Goal: Task Accomplishment & Management: Use online tool/utility

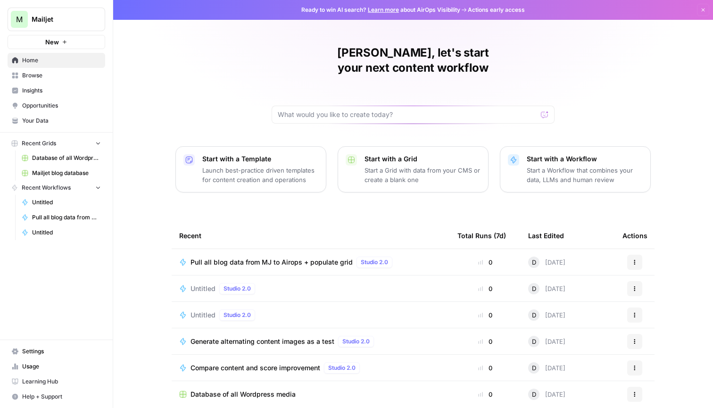
click at [59, 15] on span "Mailjet" at bounding box center [60, 19] width 57 height 9
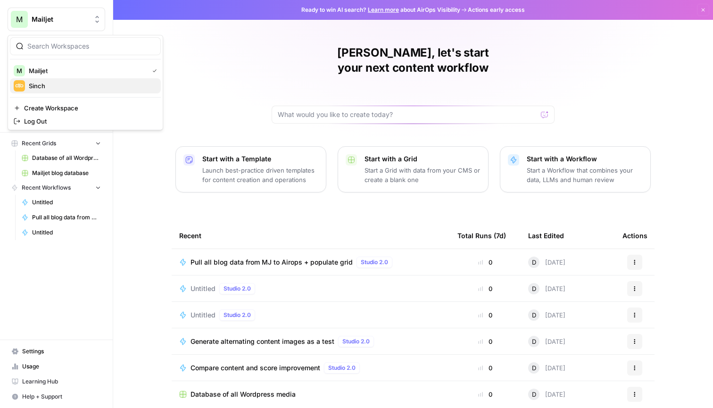
click at [75, 87] on span "Sinch" at bounding box center [91, 85] width 125 height 9
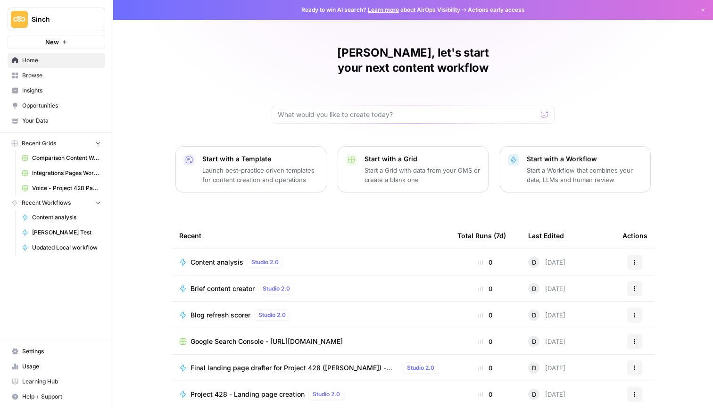
click at [223, 258] on span "Content analysis" at bounding box center [217, 262] width 53 height 9
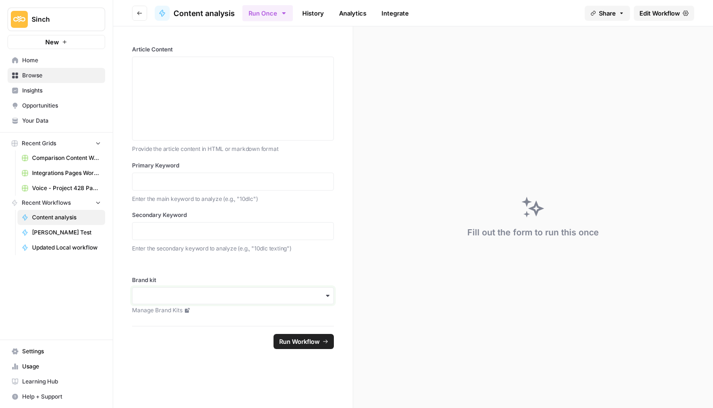
click at [243, 291] on input "Brand kit" at bounding box center [233, 295] width 190 height 9
click at [677, 11] on span "Edit Workflow" at bounding box center [660, 12] width 41 height 9
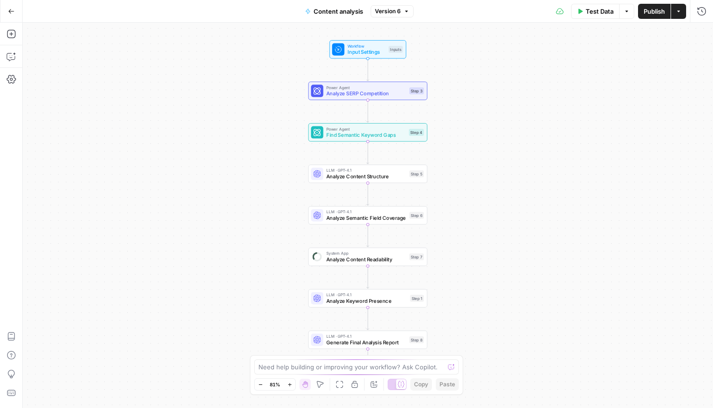
click at [12, 10] on icon "button" at bounding box center [11, 11] width 7 height 7
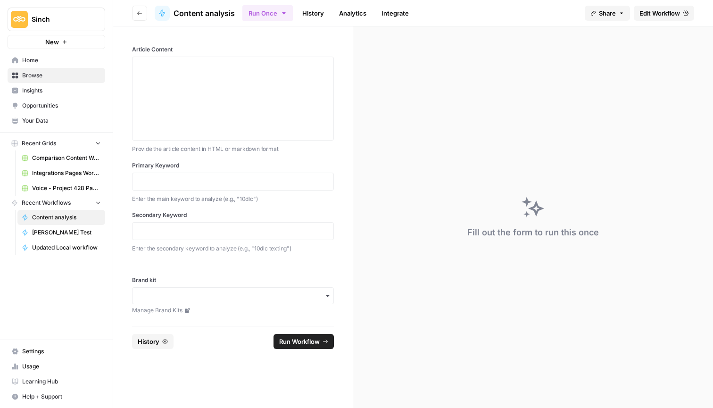
click at [601, 12] on span "Share" at bounding box center [607, 12] width 17 height 9
click at [609, 60] on icon at bounding box center [613, 59] width 8 height 8
click at [233, 297] on input "Brand kit" at bounding box center [233, 295] width 190 height 9
click at [655, 11] on span "Edit Workflow" at bounding box center [660, 12] width 41 height 9
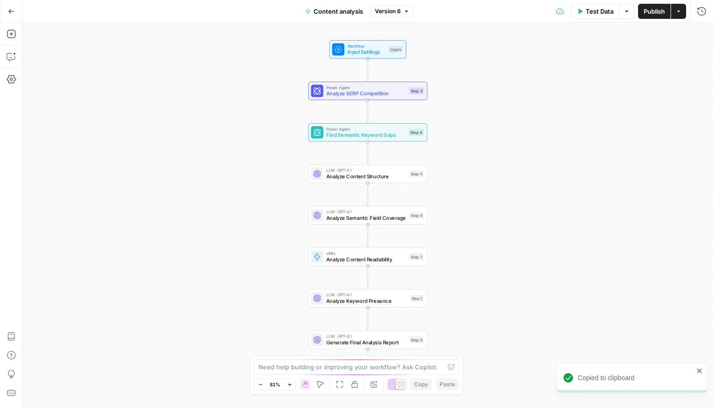
click at [655, 12] on span "Publish" at bounding box center [654, 11] width 21 height 9
click at [373, 50] on span "Input Settings" at bounding box center [367, 52] width 38 height 8
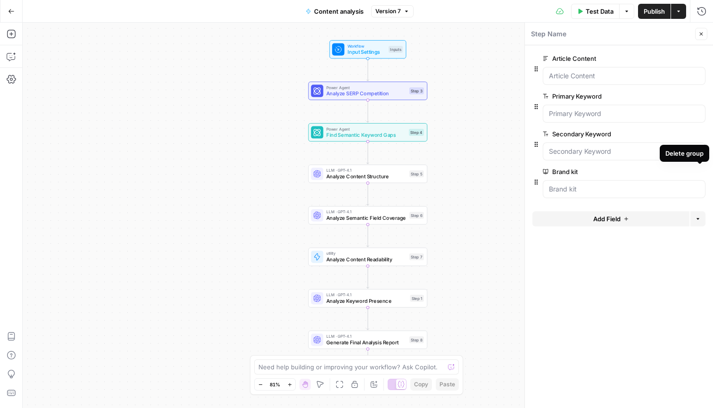
click at [701, 172] on icon "button" at bounding box center [700, 171] width 5 height 5
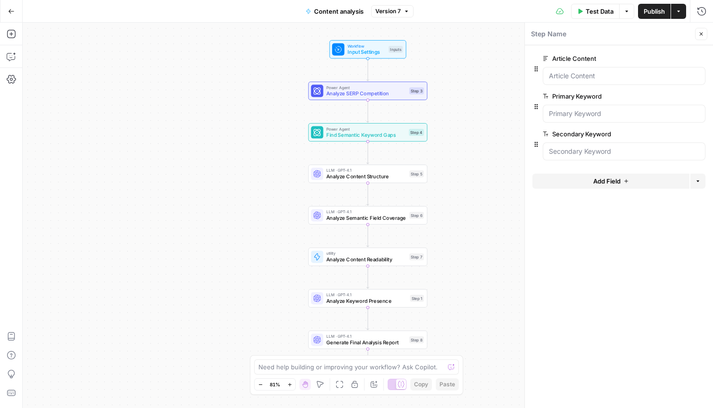
click at [347, 100] on div "Power Agent Analyze SERP Competition Step 3 Copy step Delete step Add Note Test" at bounding box center [368, 91] width 119 height 18
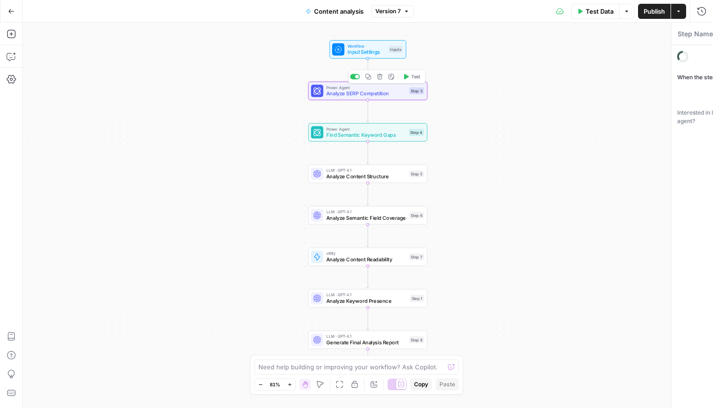
type textarea "Analyze SERP Competition"
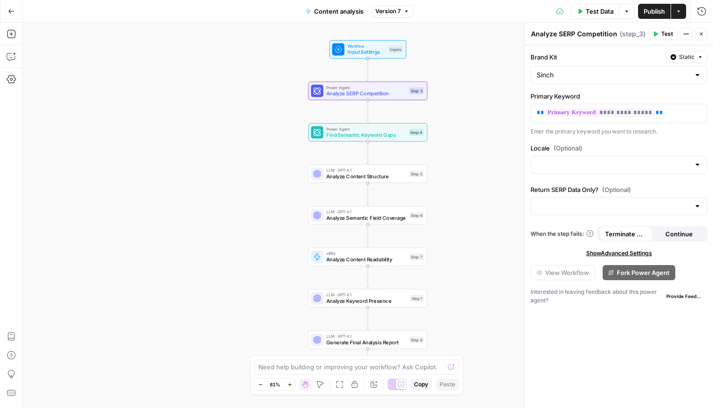
click at [366, 180] on span "Analyze Content Structure" at bounding box center [367, 177] width 80 height 8
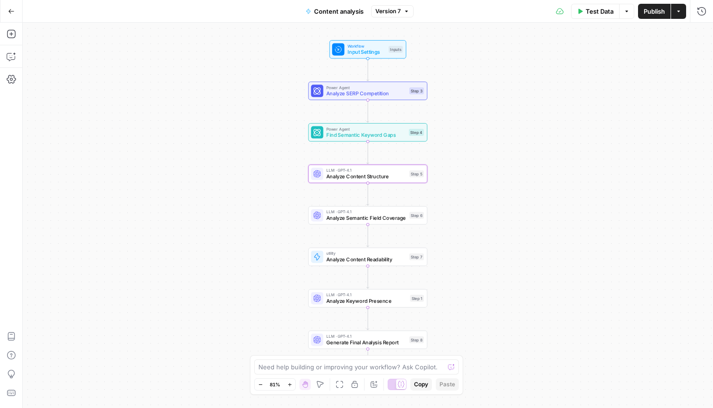
type textarea "Analyze Content Structure"
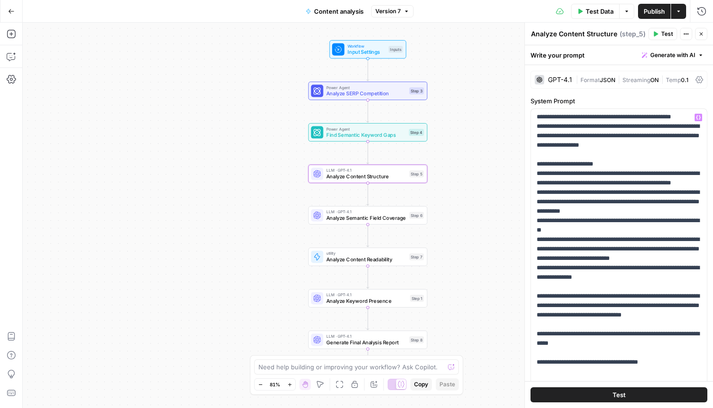
scroll to position [604, 0]
click at [349, 219] on span "Analyze Semantic Field Coverage" at bounding box center [367, 218] width 80 height 8
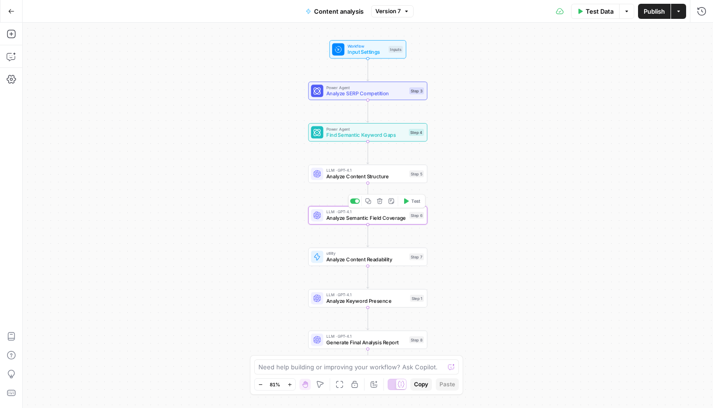
type textarea "Analyze Semantic Field Coverage"
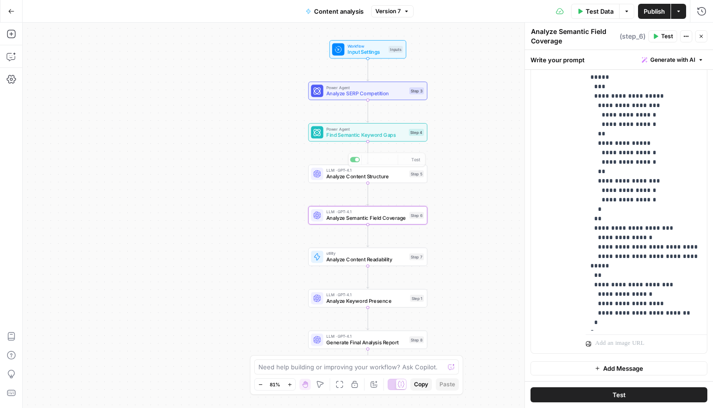
scroll to position [572, 0]
click at [380, 263] on span "Analyze Content Readability" at bounding box center [367, 260] width 80 height 8
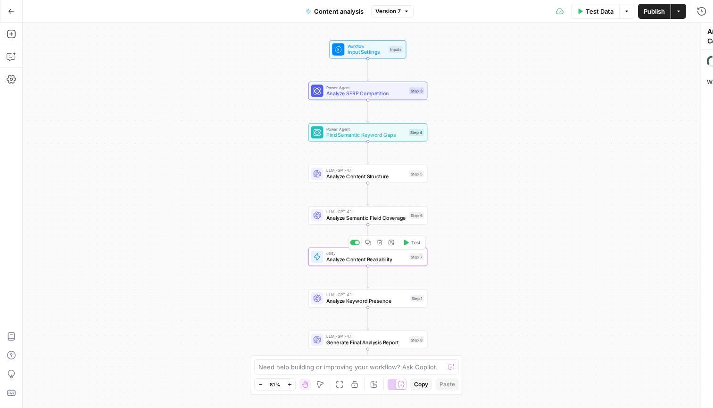
type textarea "Analyze Content Readability"
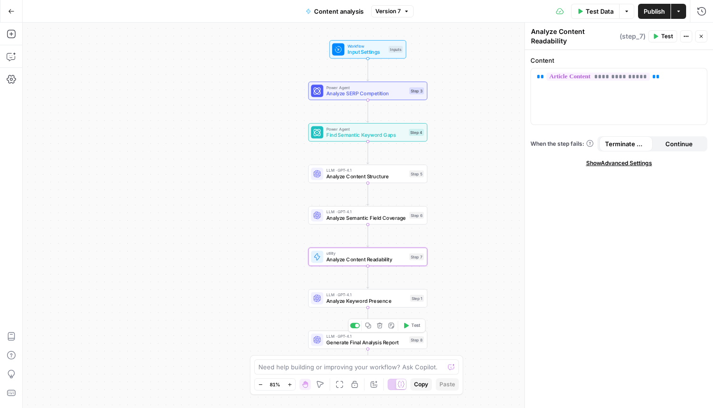
click at [331, 310] on div "Workflow Input Settings Inputs Power Agent Analyze SERP Competition Step 3 Powe…" at bounding box center [368, 216] width 691 height 386
click at [332, 303] on span "Analyze Keyword Presence" at bounding box center [367, 301] width 81 height 8
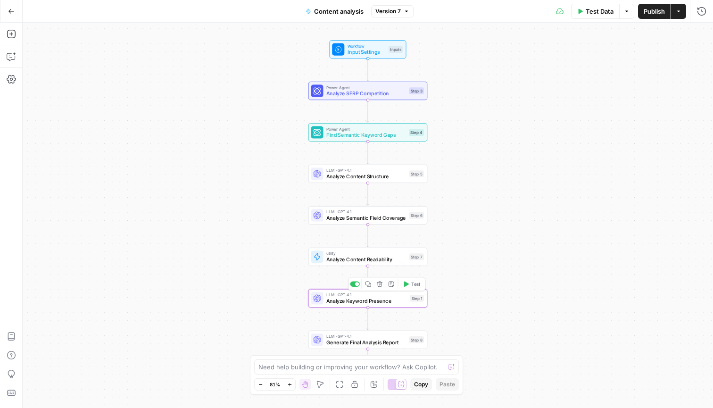
type textarea "Analyze Keyword Presence"
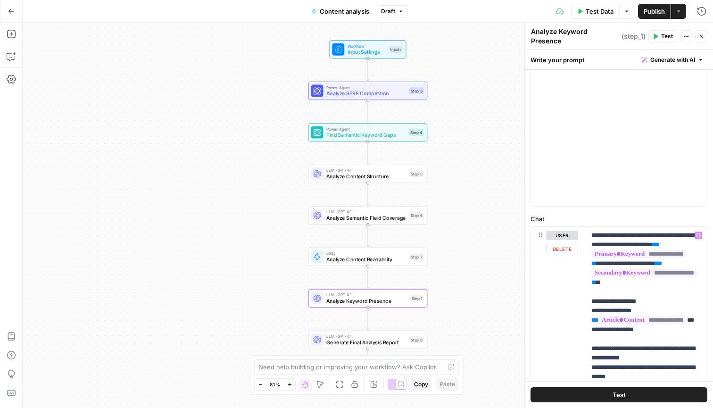
scroll to position [289, 0]
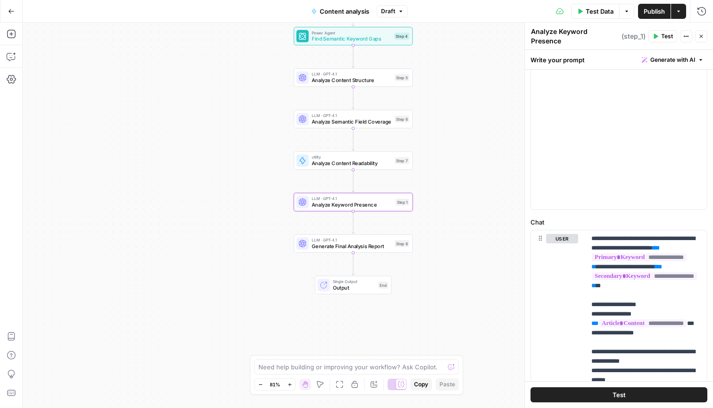
drag, startPoint x: 467, startPoint y: 302, endPoint x: 452, endPoint y: 206, distance: 97.4
click at [452, 206] on div "Workflow Input Settings Inputs Power Agent Analyze SERP Competition Step 3 Powe…" at bounding box center [368, 216] width 691 height 386
click at [362, 248] on span "Generate Final Analysis Report" at bounding box center [352, 247] width 80 height 8
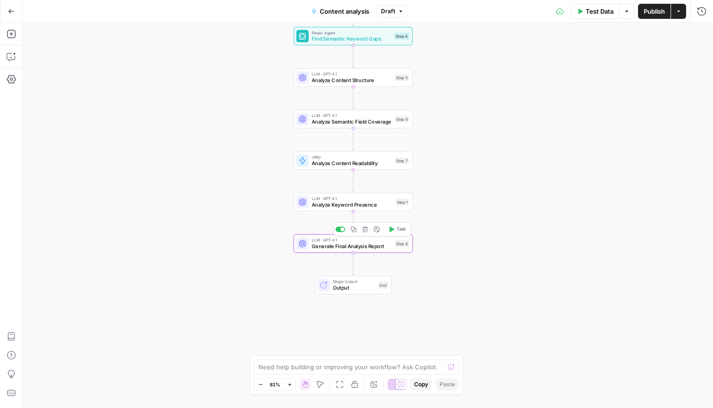
type textarea "Generate Final Analysis Report"
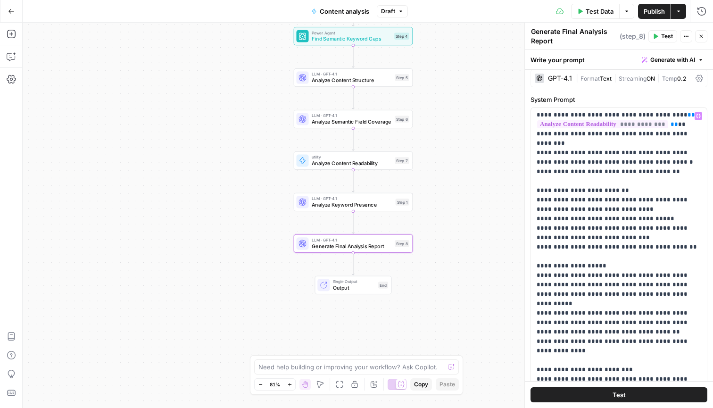
scroll to position [935, 0]
click at [594, 11] on span "Test Data" at bounding box center [600, 11] width 28 height 9
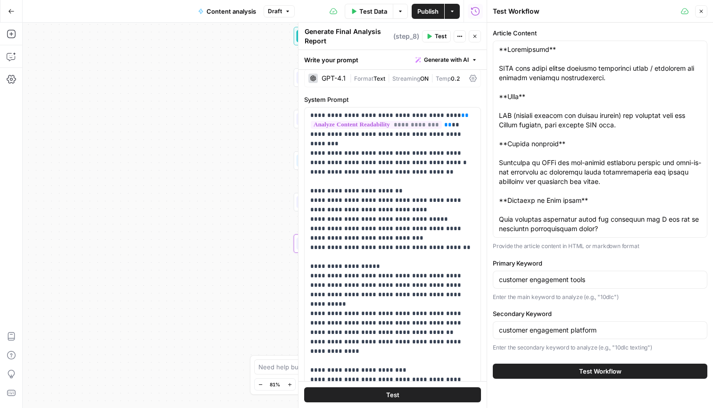
click at [603, 372] on span "Test Workflow" at bounding box center [600, 371] width 42 height 9
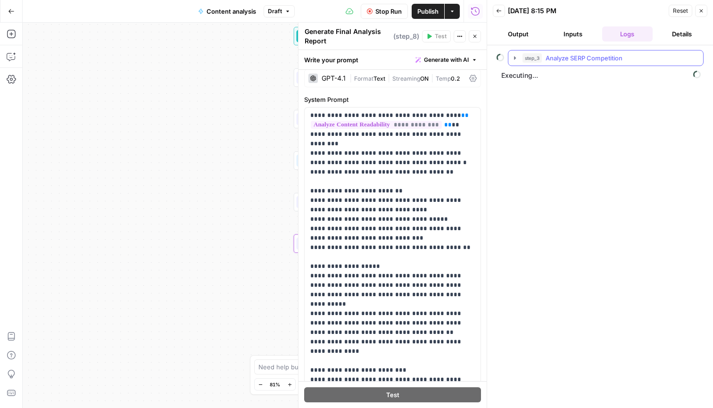
click at [515, 57] on icon "button" at bounding box center [515, 57] width 2 height 3
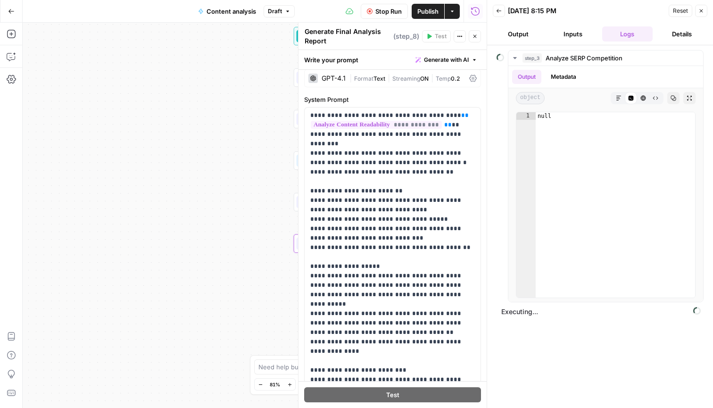
click at [564, 33] on button "Inputs" at bounding box center [573, 33] width 51 height 15
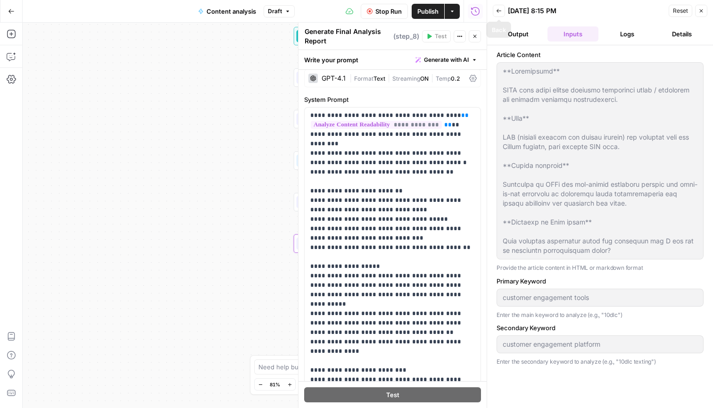
click at [499, 11] on icon "button" at bounding box center [499, 11] width 5 height 4
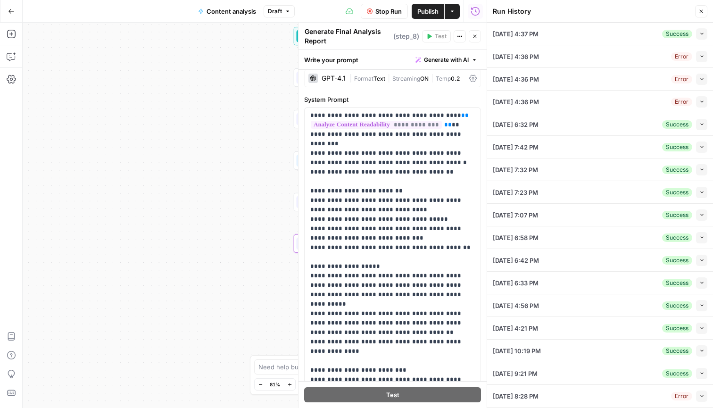
click at [700, 32] on icon "button" at bounding box center [702, 33] width 5 height 5
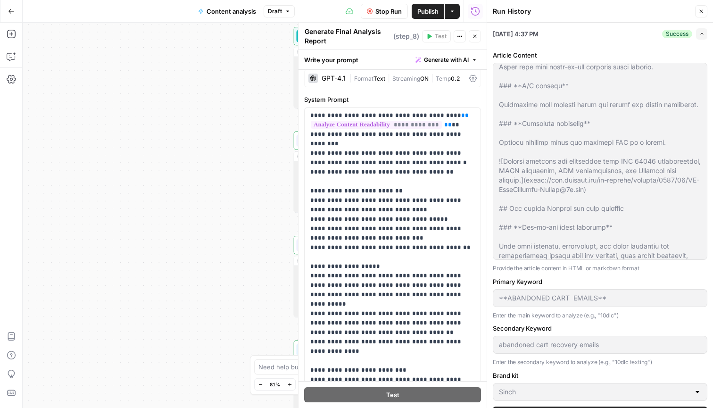
scroll to position [692, 0]
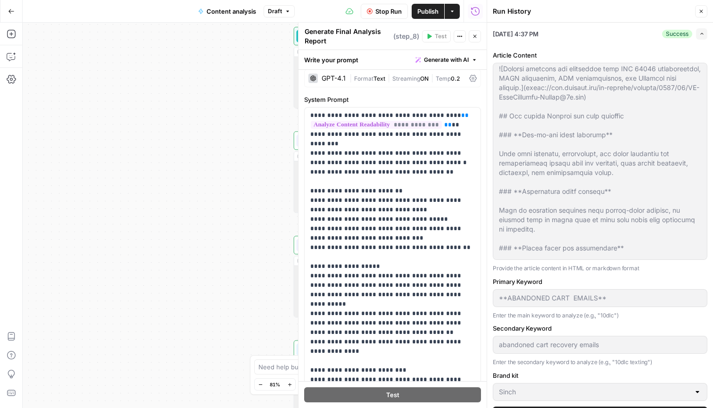
click at [701, 38] on button "Expand" at bounding box center [701, 33] width 11 height 11
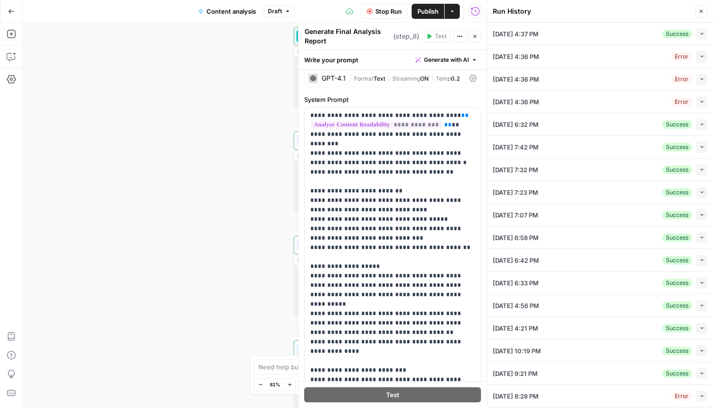
click at [703, 33] on icon "button" at bounding box center [702, 33] width 5 height 5
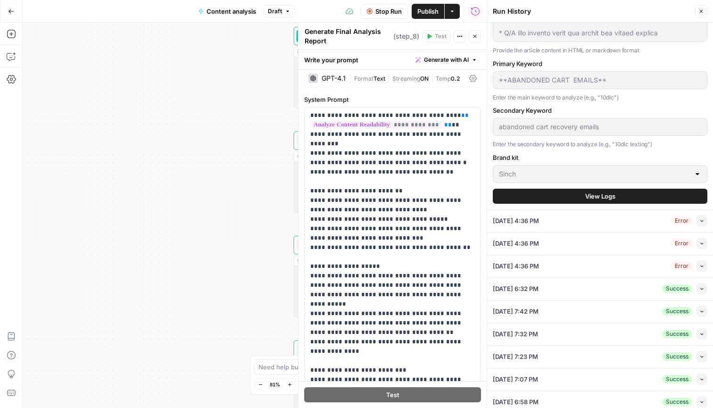
scroll to position [258, 0]
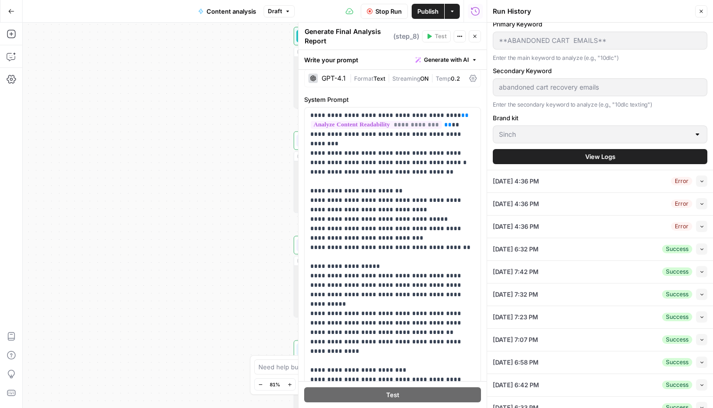
click at [612, 150] on button "View Logs" at bounding box center [600, 156] width 215 height 15
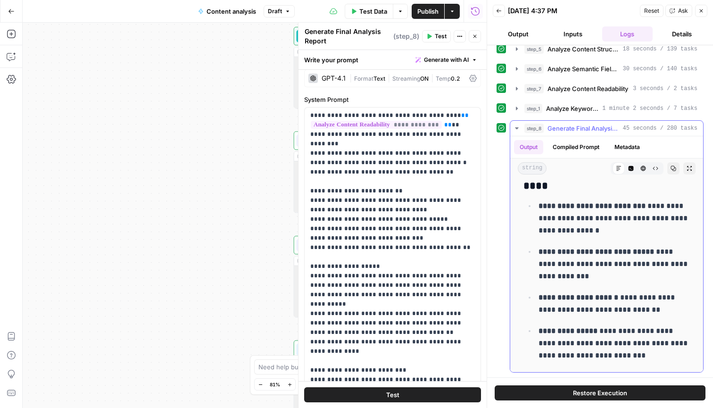
scroll to position [4796, 0]
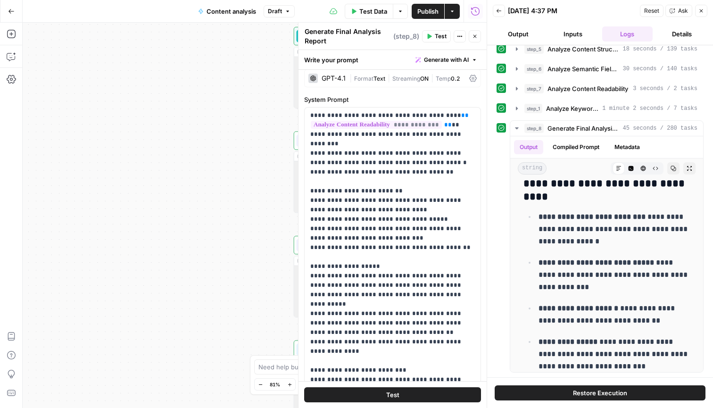
click at [433, 7] on span "Publish" at bounding box center [428, 11] width 21 height 9
